Goal: Transaction & Acquisition: Purchase product/service

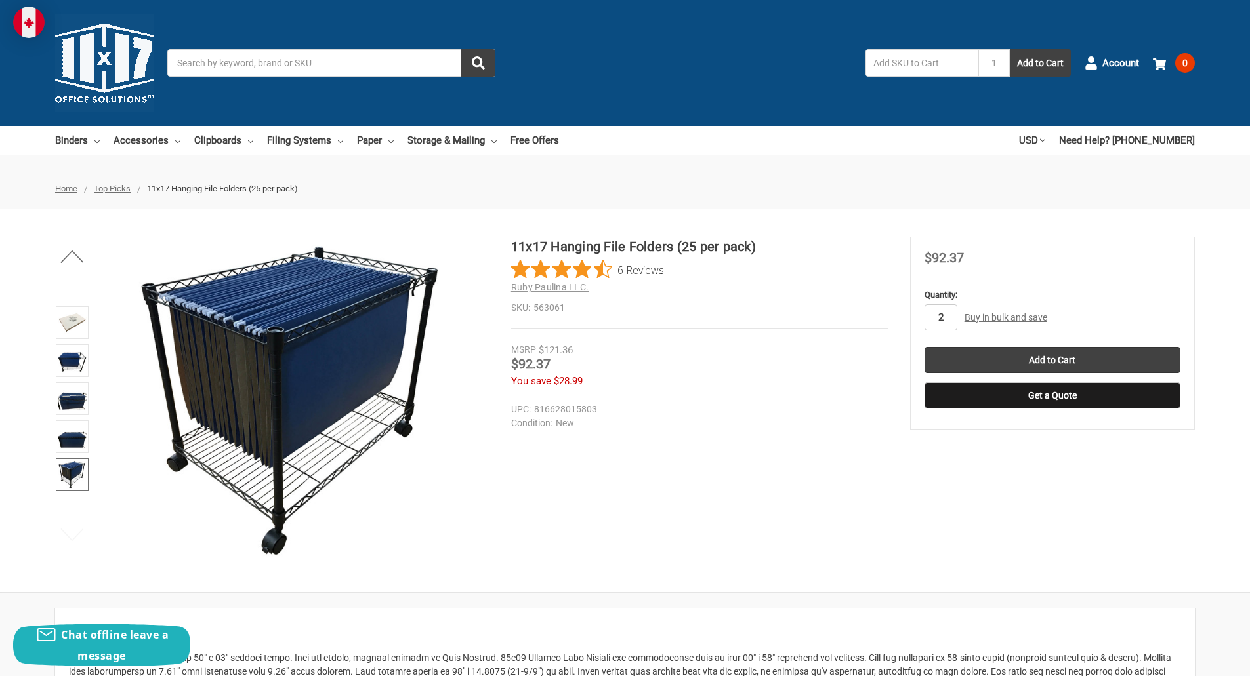
click at [950, 315] on input "2" at bounding box center [940, 317] width 33 height 26
type input "1"
click at [822, 459] on div "11x17 Hanging File Folders (25 per pack) 6 Reviews Ruby Paulina LLC. SKU: 56306…" at bounding box center [625, 401] width 1250 height 328
click at [1050, 363] on input "Add to Cart" at bounding box center [1052, 360] width 256 height 26
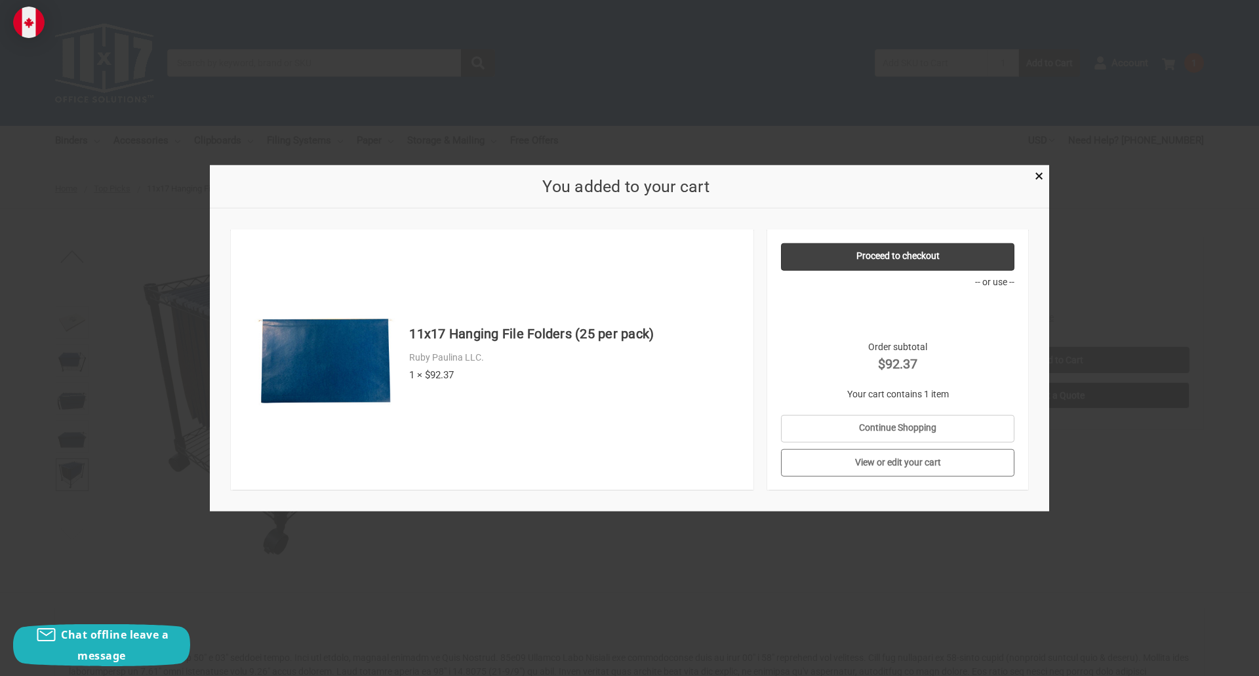
click at [885, 467] on link "View or edit your cart" at bounding box center [898, 463] width 234 height 28
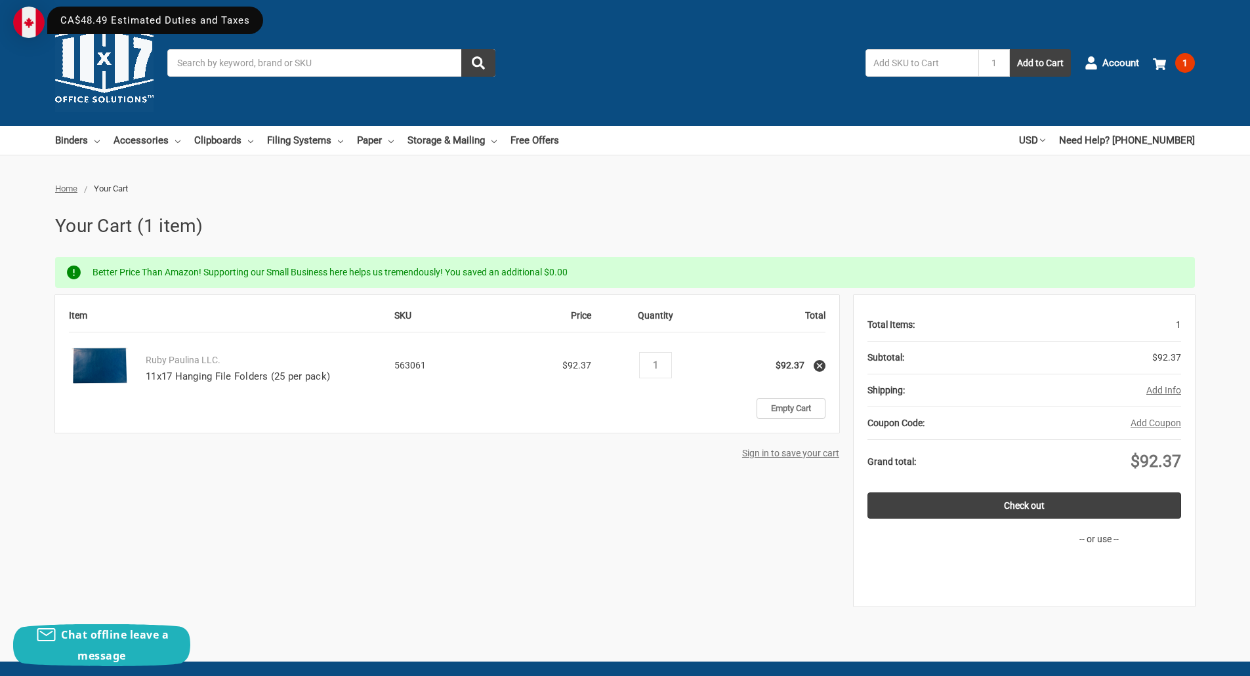
click at [1164, 392] on button "Add Info" at bounding box center [1163, 391] width 35 height 14
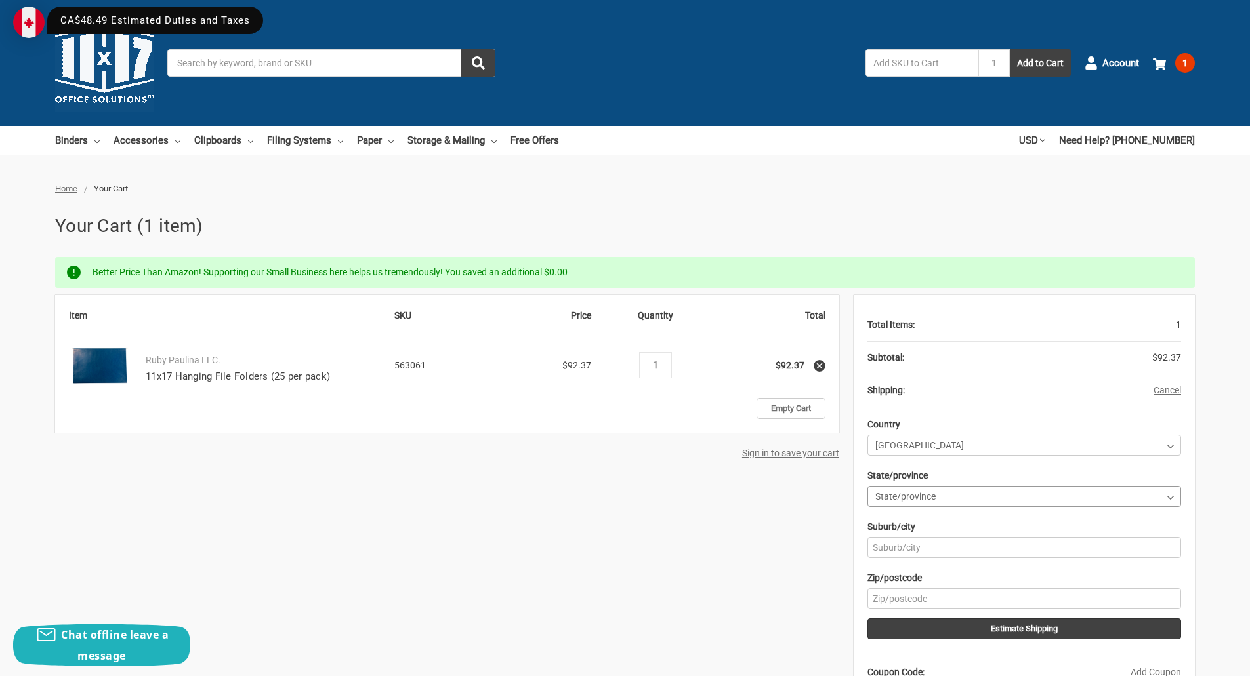
click at [959, 499] on select "State/province Alberta British Columbia Manitoba New Brunswick Newfoundland and…" at bounding box center [1024, 496] width 314 height 21
select select "66"
click at [867, 486] on select "State/province Alberta British Columbia Manitoba New Brunswick Newfoundland and…" at bounding box center [1024, 496] width 314 height 21
click at [929, 546] on input "Suburb/city" at bounding box center [1024, 547] width 314 height 21
type input "Calgary"
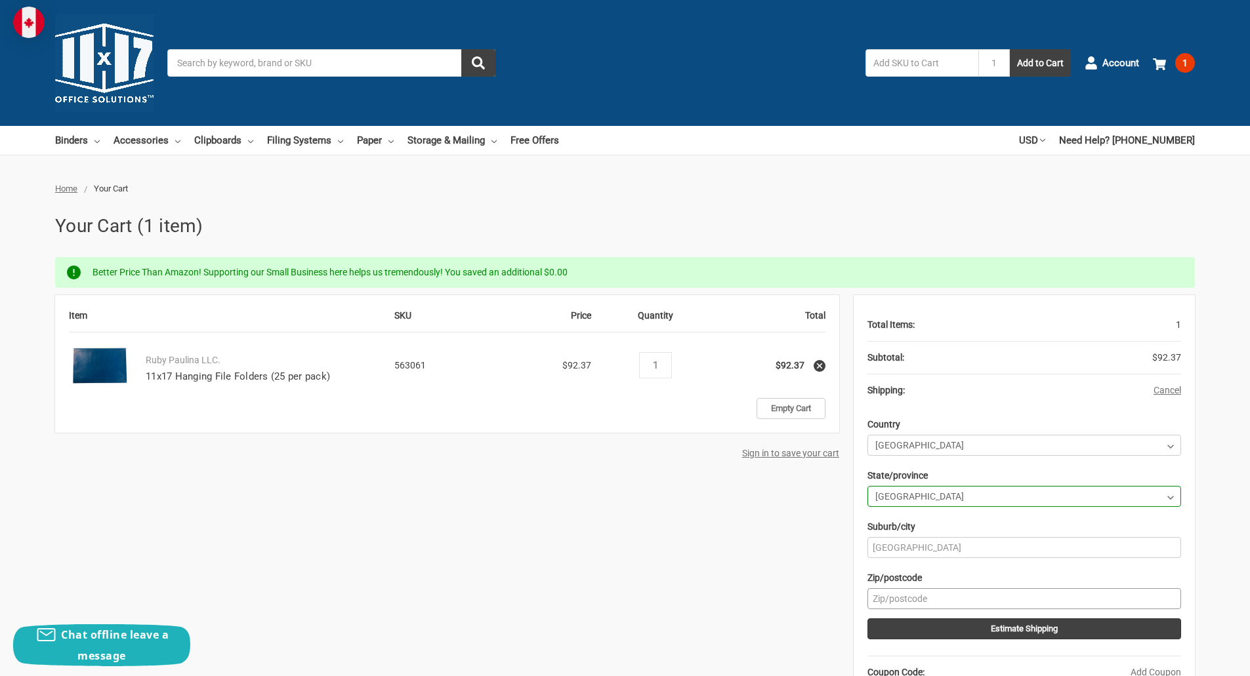
click at [926, 603] on input "Zip/postcode" at bounding box center [1024, 598] width 314 height 21
type input "T3S0A1"
click at [994, 628] on button "Estimate Shipping" at bounding box center [1024, 629] width 314 height 21
